Goal: Communication & Community: Answer question/provide support

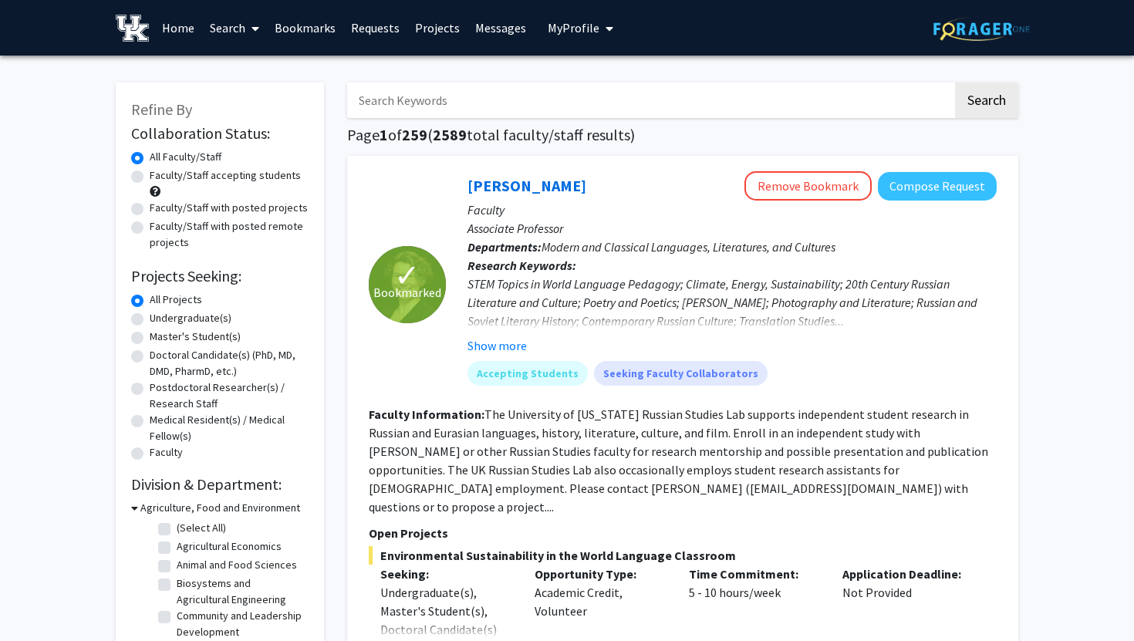
click at [471, 33] on link "Messages" at bounding box center [500, 28] width 66 height 54
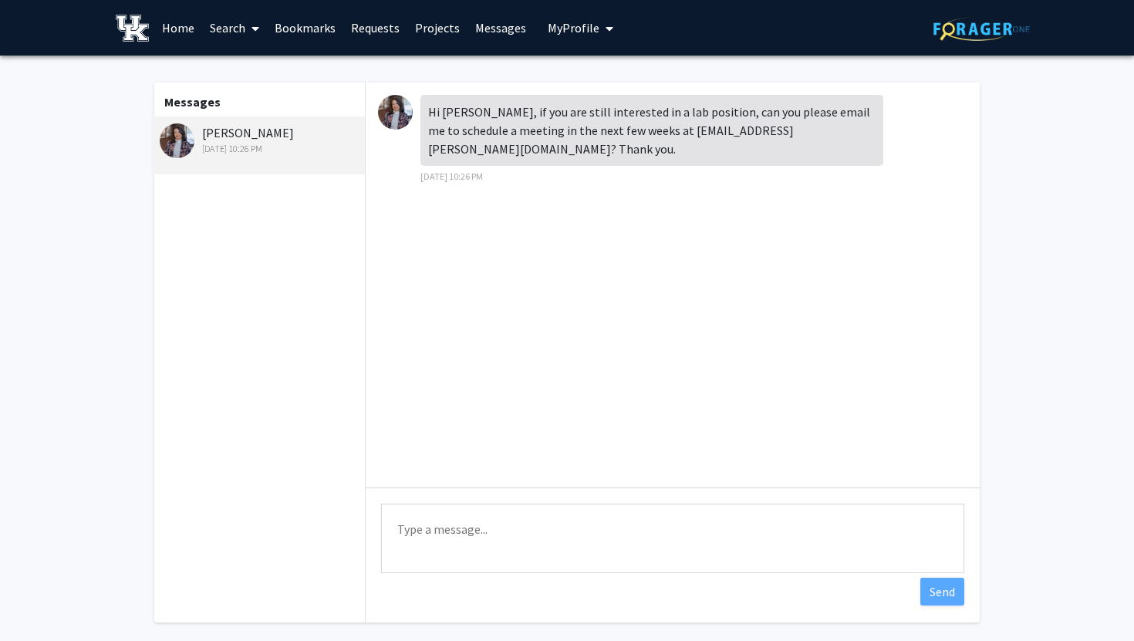
click at [413, 532] on textarea "Type a message" at bounding box center [672, 538] width 583 height 69
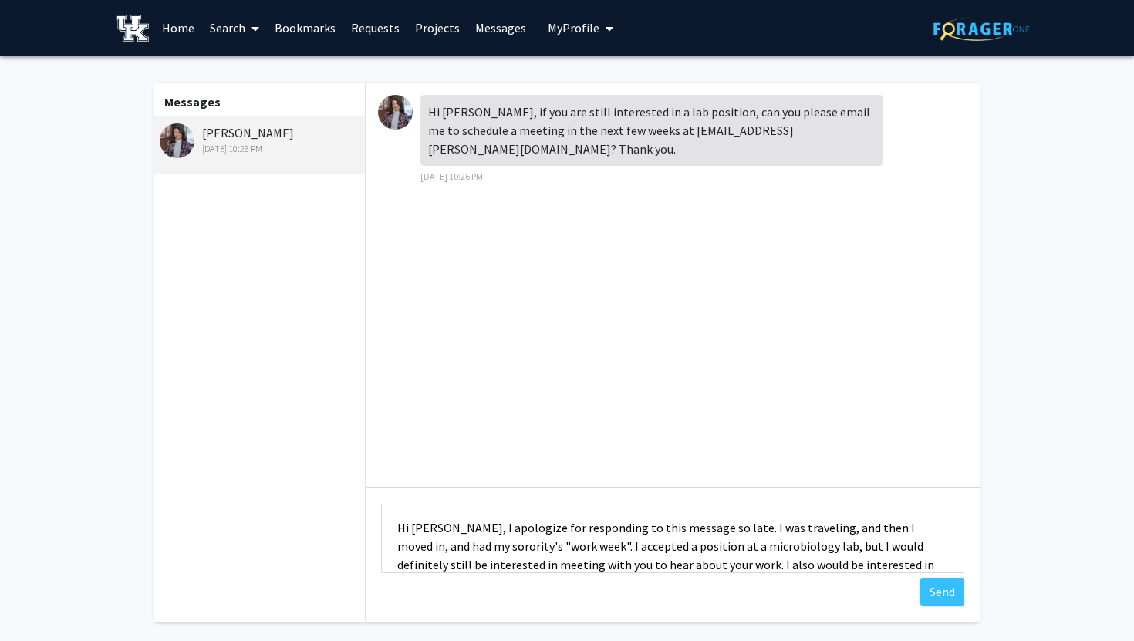
scroll to position [20, 0]
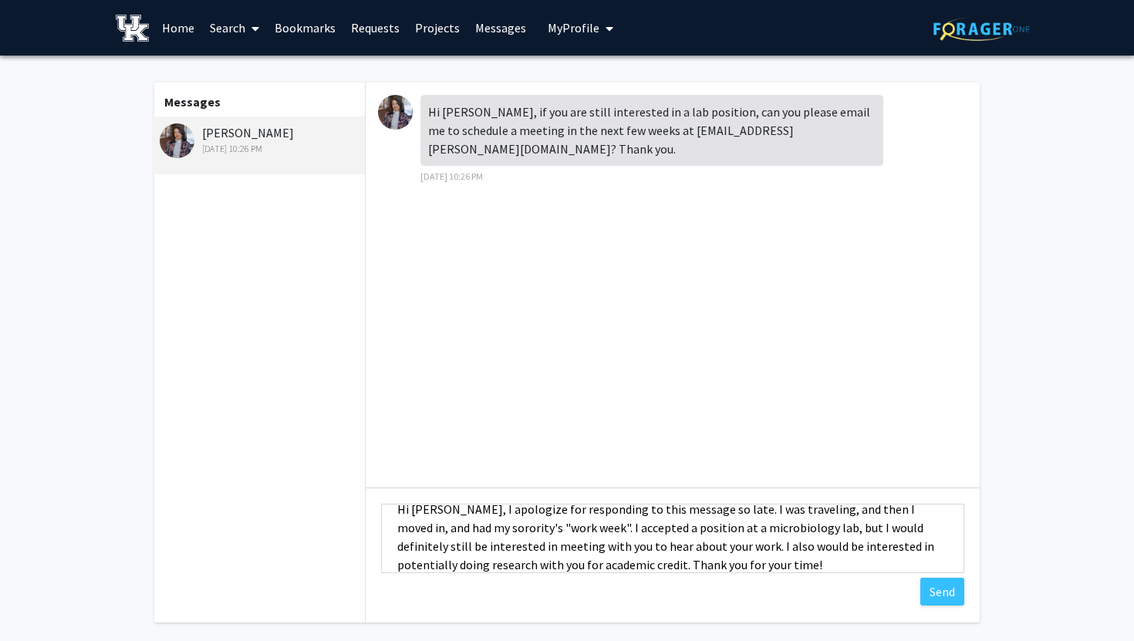
click at [562, 527] on textarea "Hi [PERSON_NAME], I apologize for responding to this message so late. I was tra…" at bounding box center [672, 538] width 583 height 69
click at [797, 566] on textarea "Hi [PERSON_NAME], I apologize for responding to this message so late. I was tra…" at bounding box center [672, 538] width 583 height 69
type textarea "Hi [PERSON_NAME], I apologize for responding to this message so late. I was tra…"
click at [943, 593] on button "Send" at bounding box center [942, 592] width 44 height 28
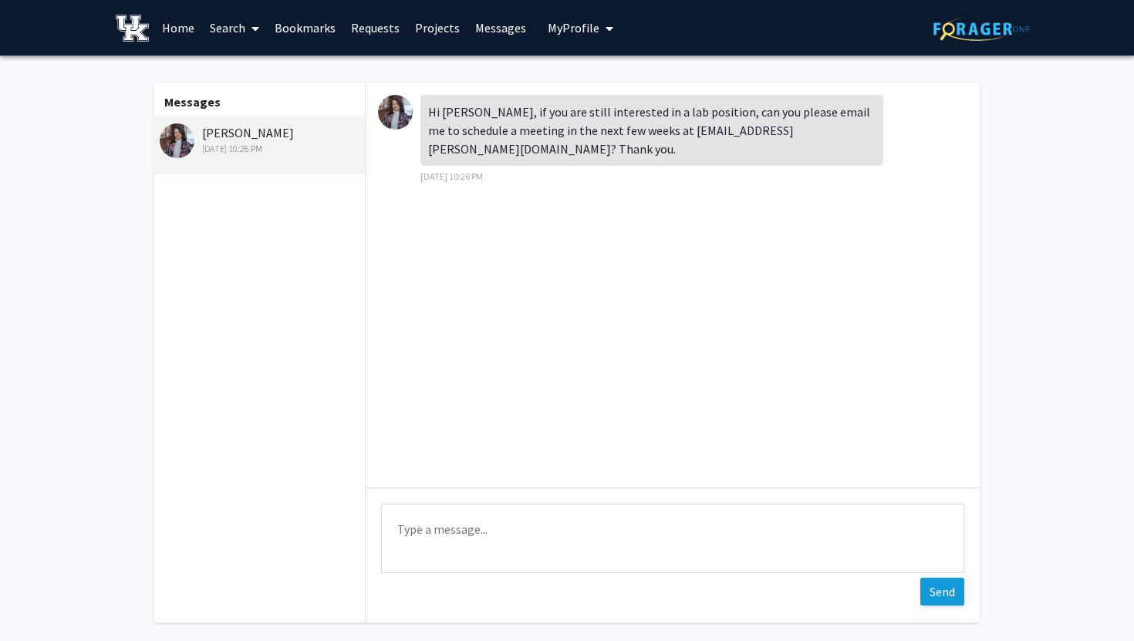
scroll to position [0, 0]
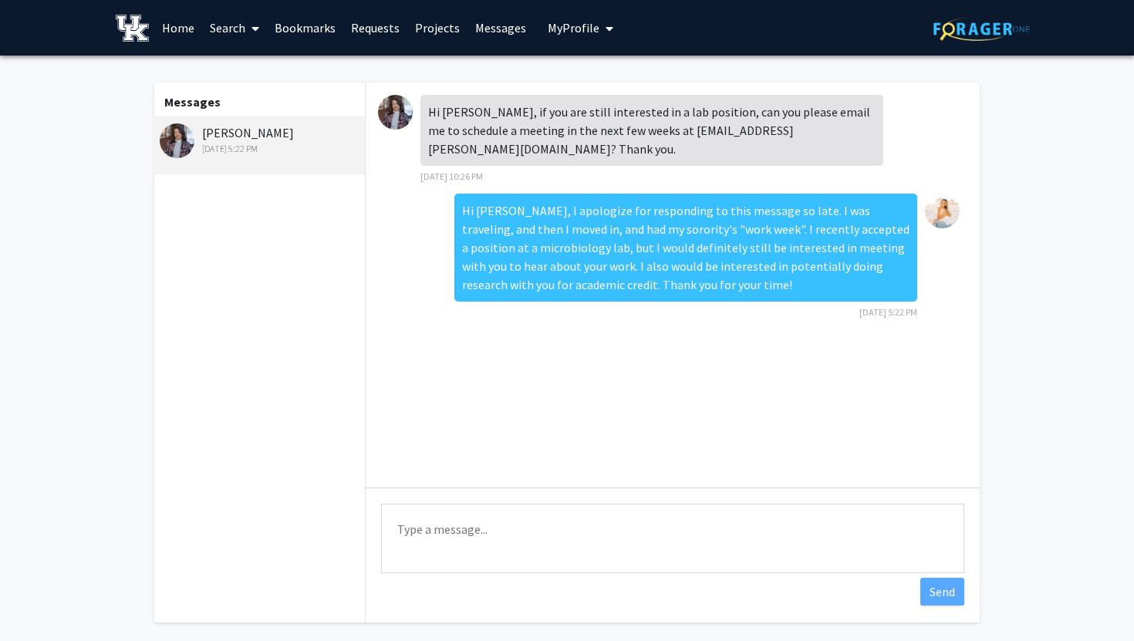
click at [175, 139] on img at bounding box center [177, 140] width 35 height 35
click at [382, 25] on link "Requests" at bounding box center [375, 28] width 64 height 54
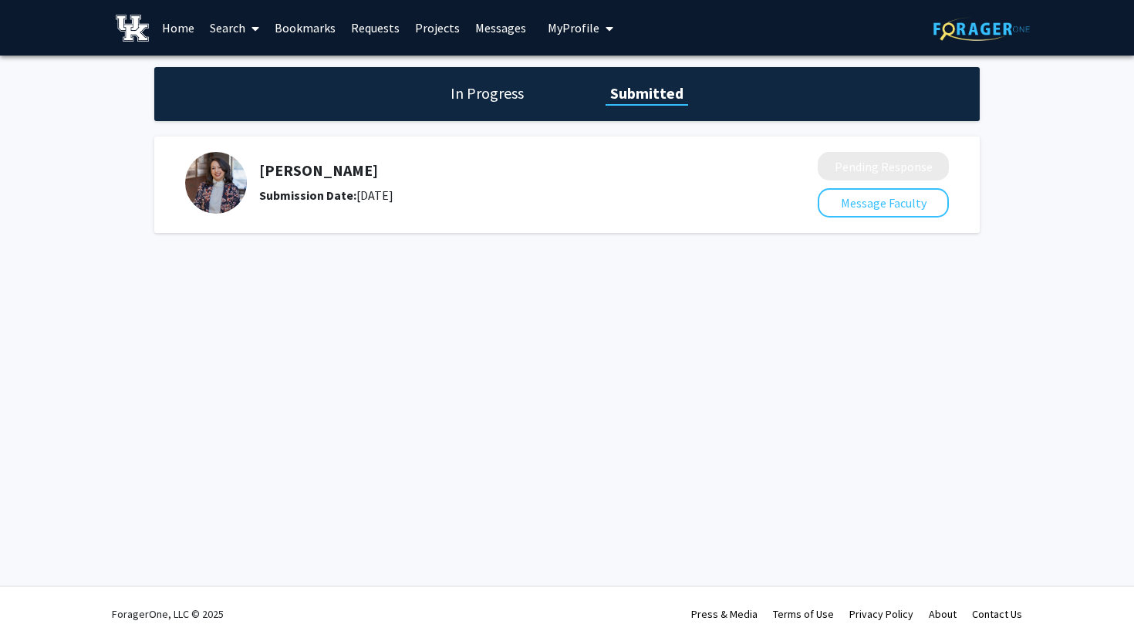
click at [312, 175] on h5 "[PERSON_NAME]" at bounding box center [497, 170] width 477 height 19
click at [191, 187] on img at bounding box center [216, 183] width 62 height 62
click at [501, 86] on h1 "In Progress" at bounding box center [487, 94] width 83 height 22
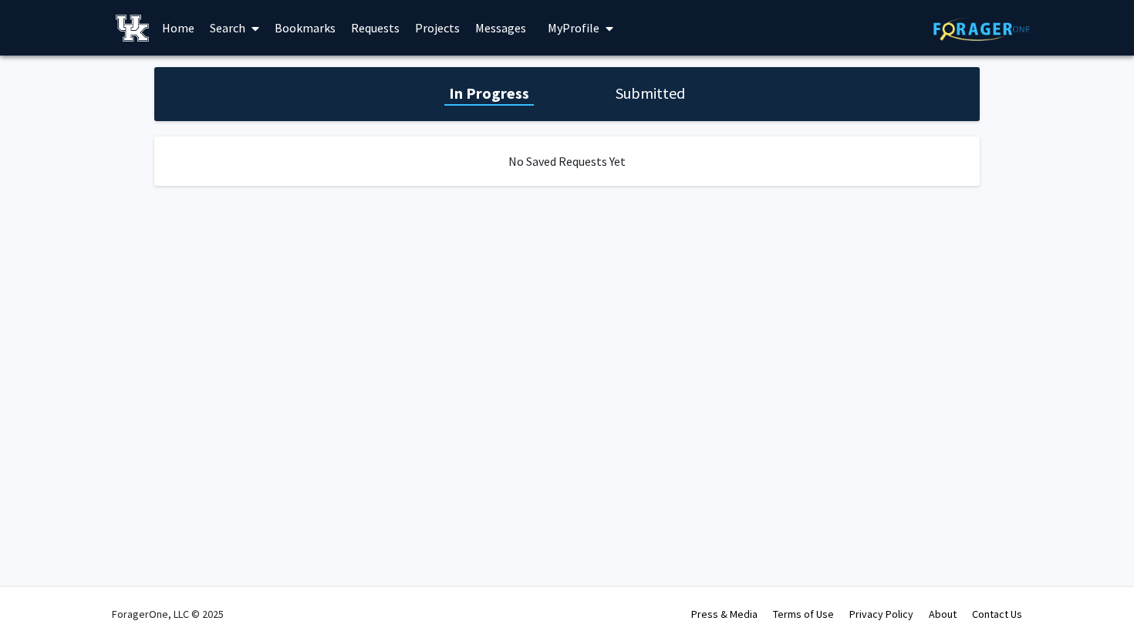
click at [662, 95] on h1 "Submitted" at bounding box center [650, 94] width 79 height 22
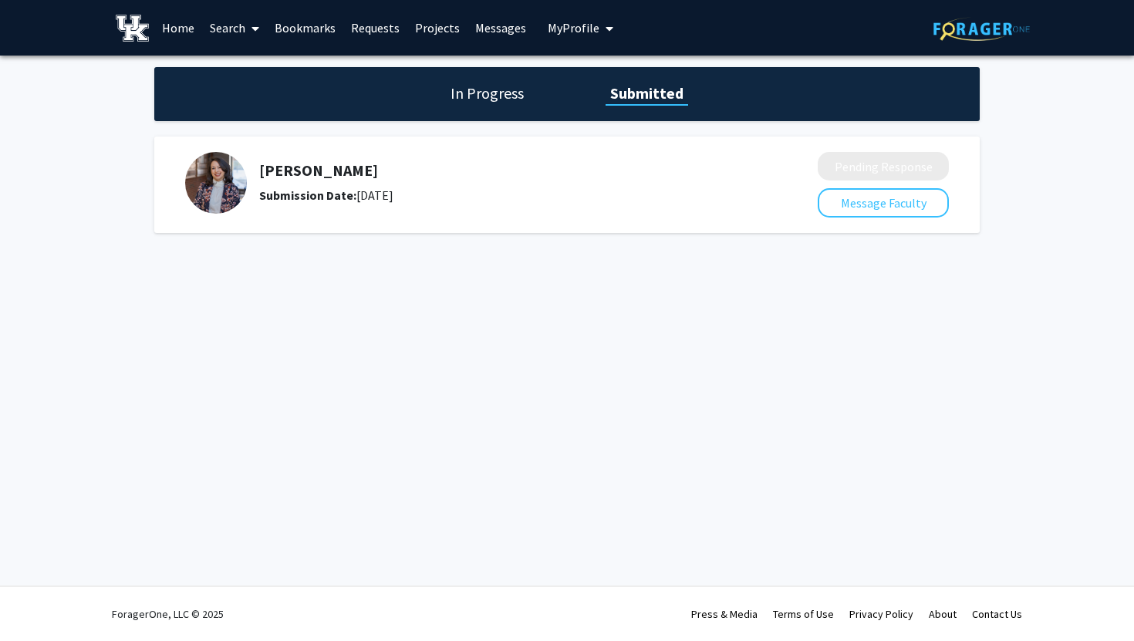
click at [592, 32] on span "My Profile" at bounding box center [574, 27] width 52 height 15
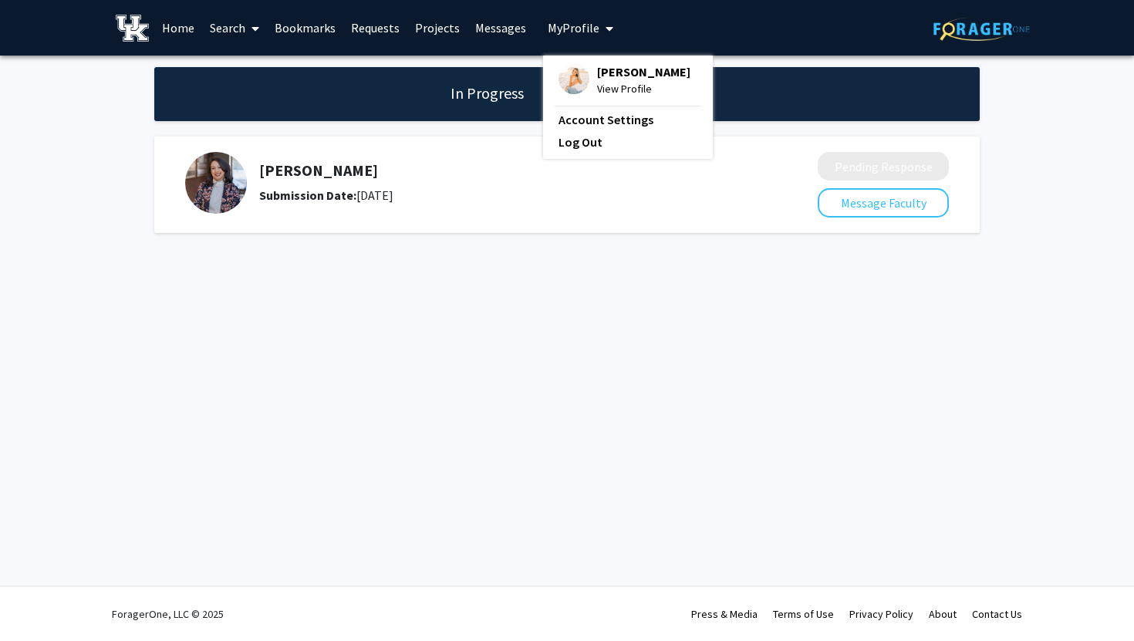
click at [446, 29] on link "Projects" at bounding box center [437, 28] width 60 height 54
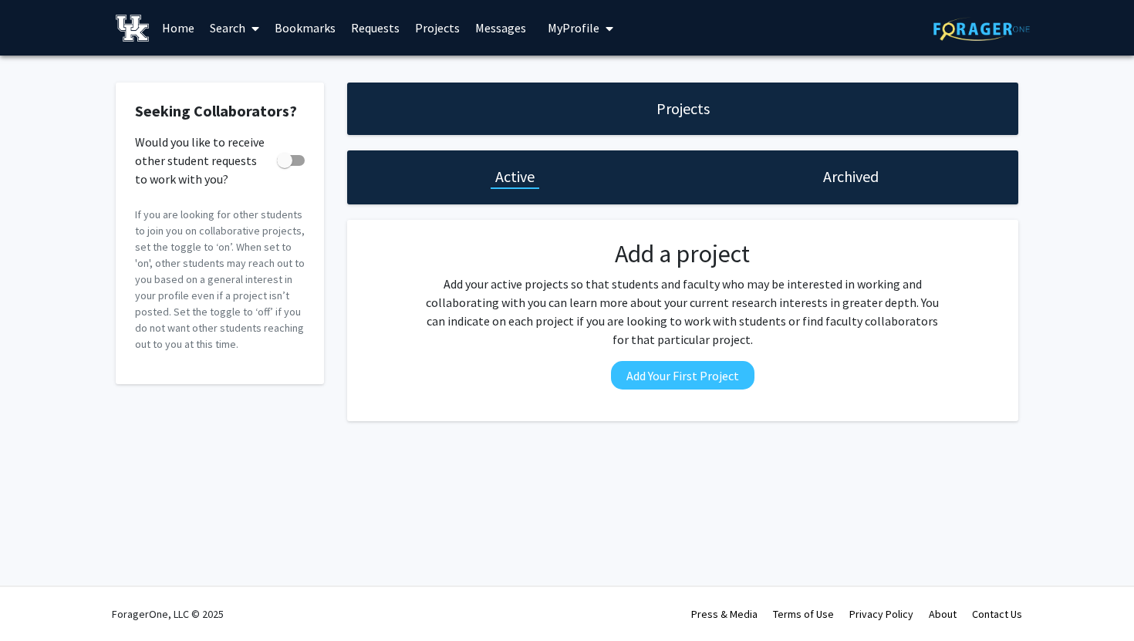
click at [221, 25] on link "Search" at bounding box center [234, 28] width 65 height 54
click at [177, 25] on link "Home" at bounding box center [178, 28] width 48 height 54
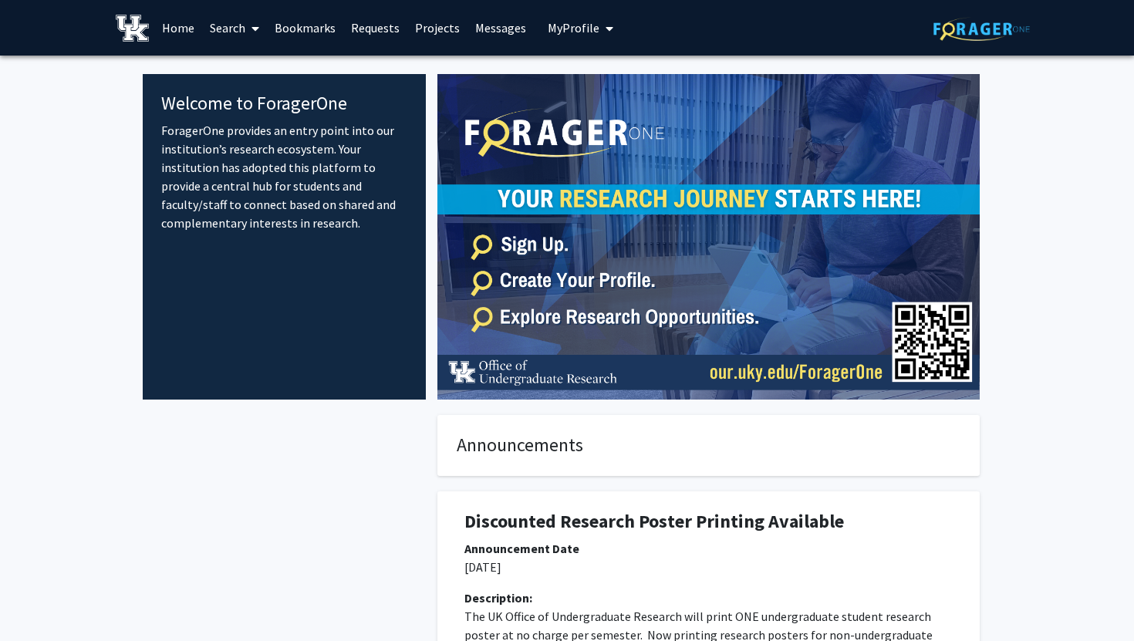
click at [293, 35] on link "Bookmarks" at bounding box center [305, 28] width 76 height 54
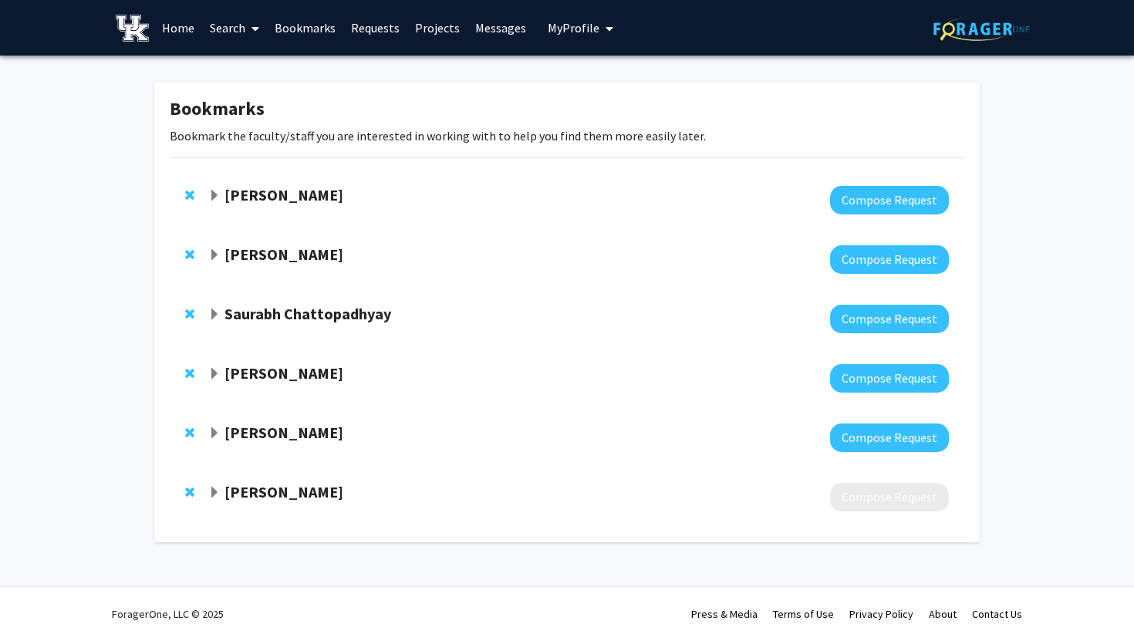
click at [216, 198] on span "Expand Samantha Zambuto Bookmark" at bounding box center [214, 196] width 12 height 12
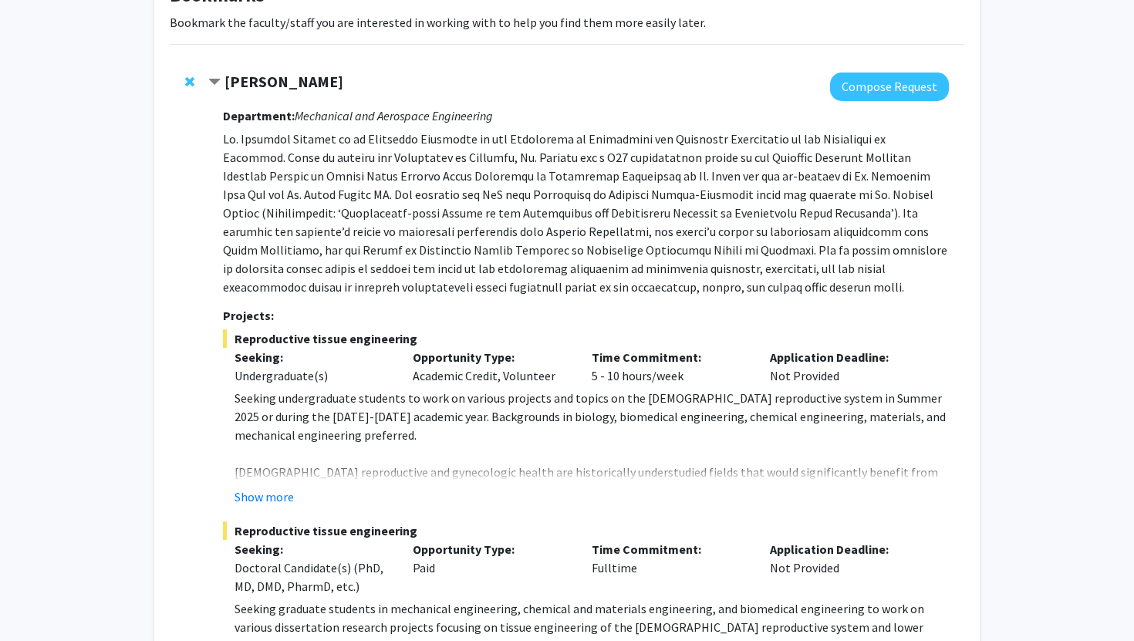
scroll to position [123, 0]
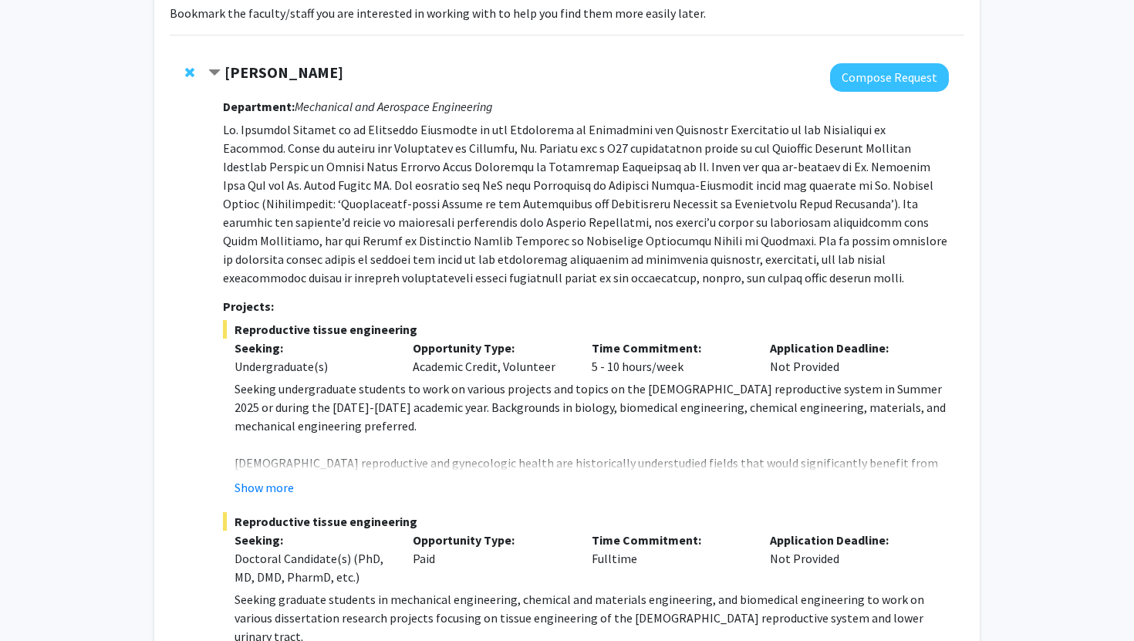
click at [271, 488] on button "Show more" at bounding box center [263, 487] width 59 height 19
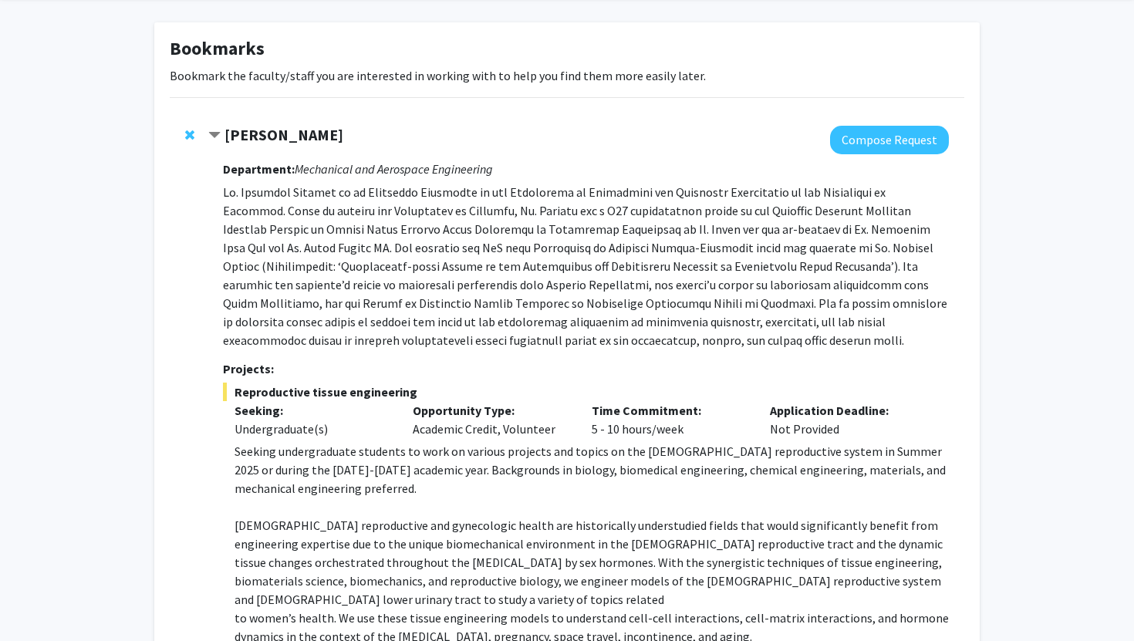
scroll to position [0, 0]
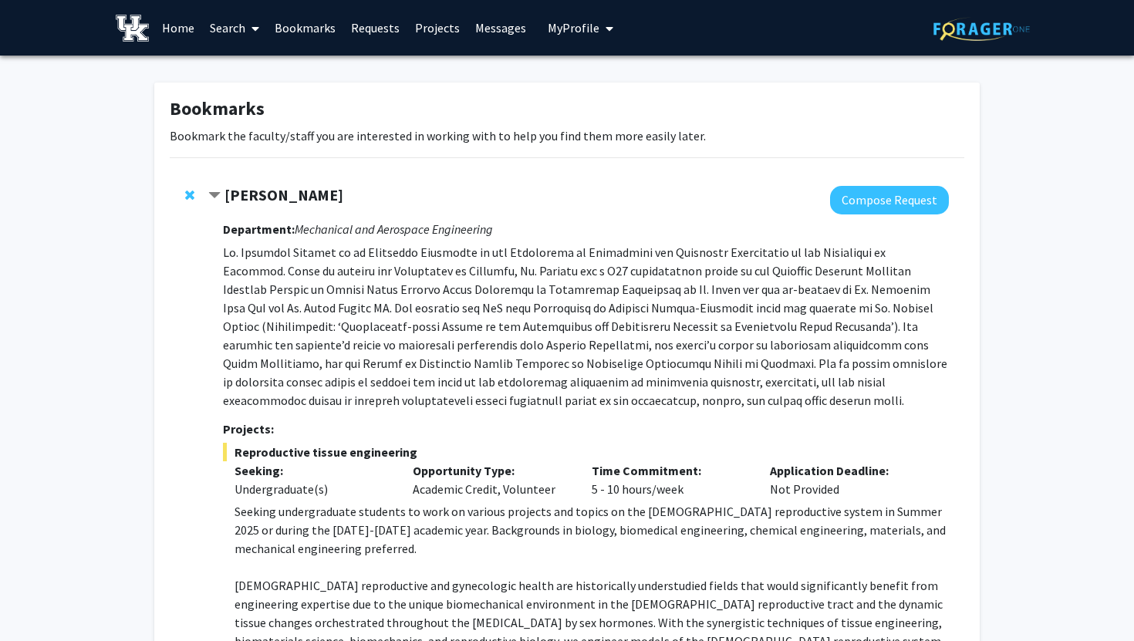
click at [379, 28] on link "Requests" at bounding box center [375, 28] width 64 height 54
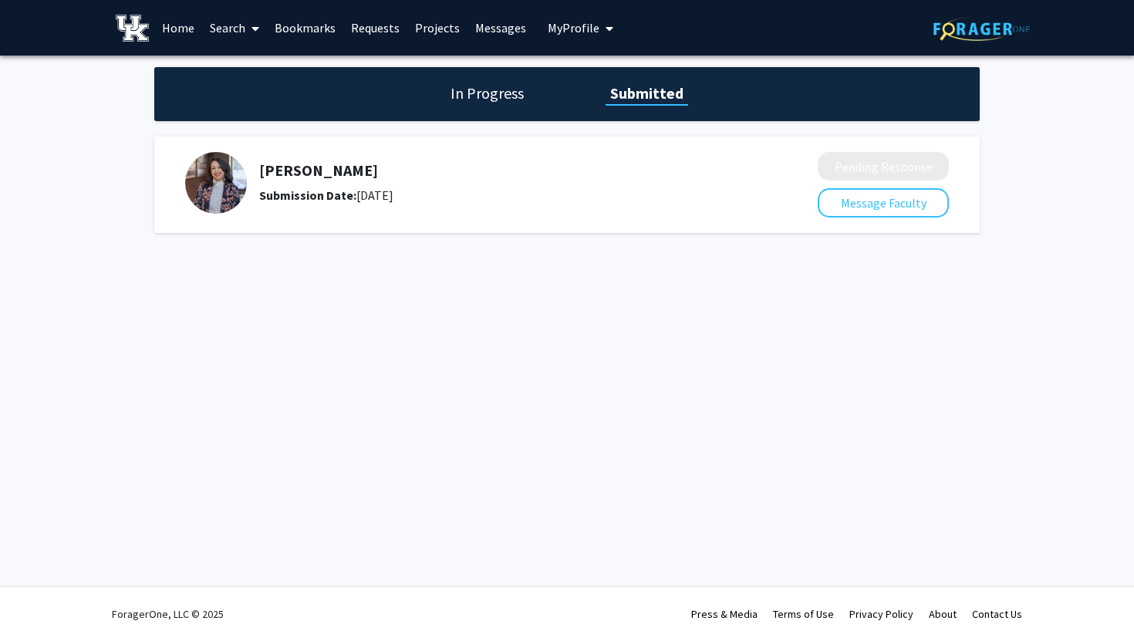
click at [500, 25] on link "Messages" at bounding box center [500, 28] width 66 height 54
